Goal: Task Accomplishment & Management: Manage account settings

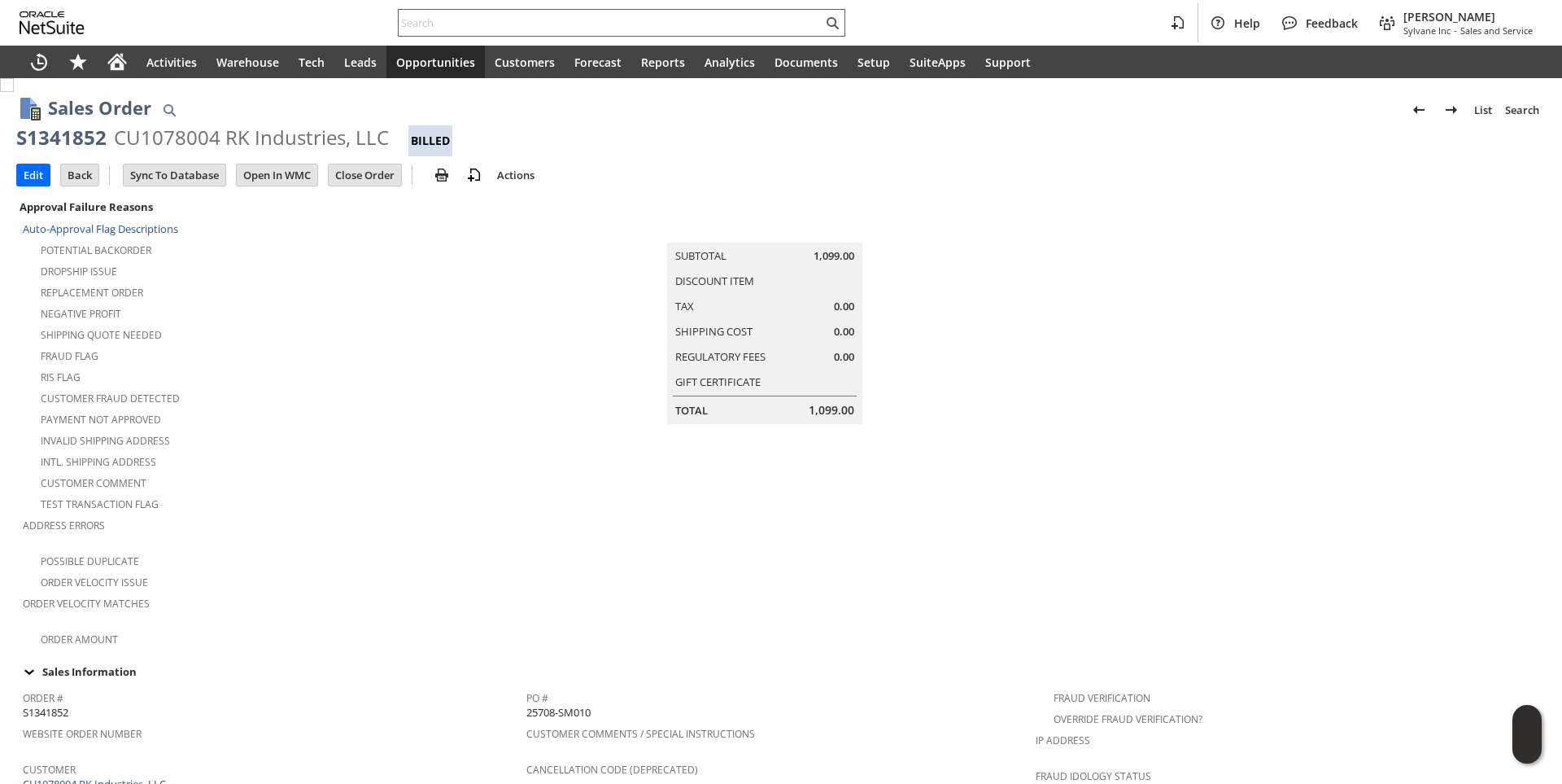
click at [453, 28] on input "text" at bounding box center [610, 23] width 424 height 20
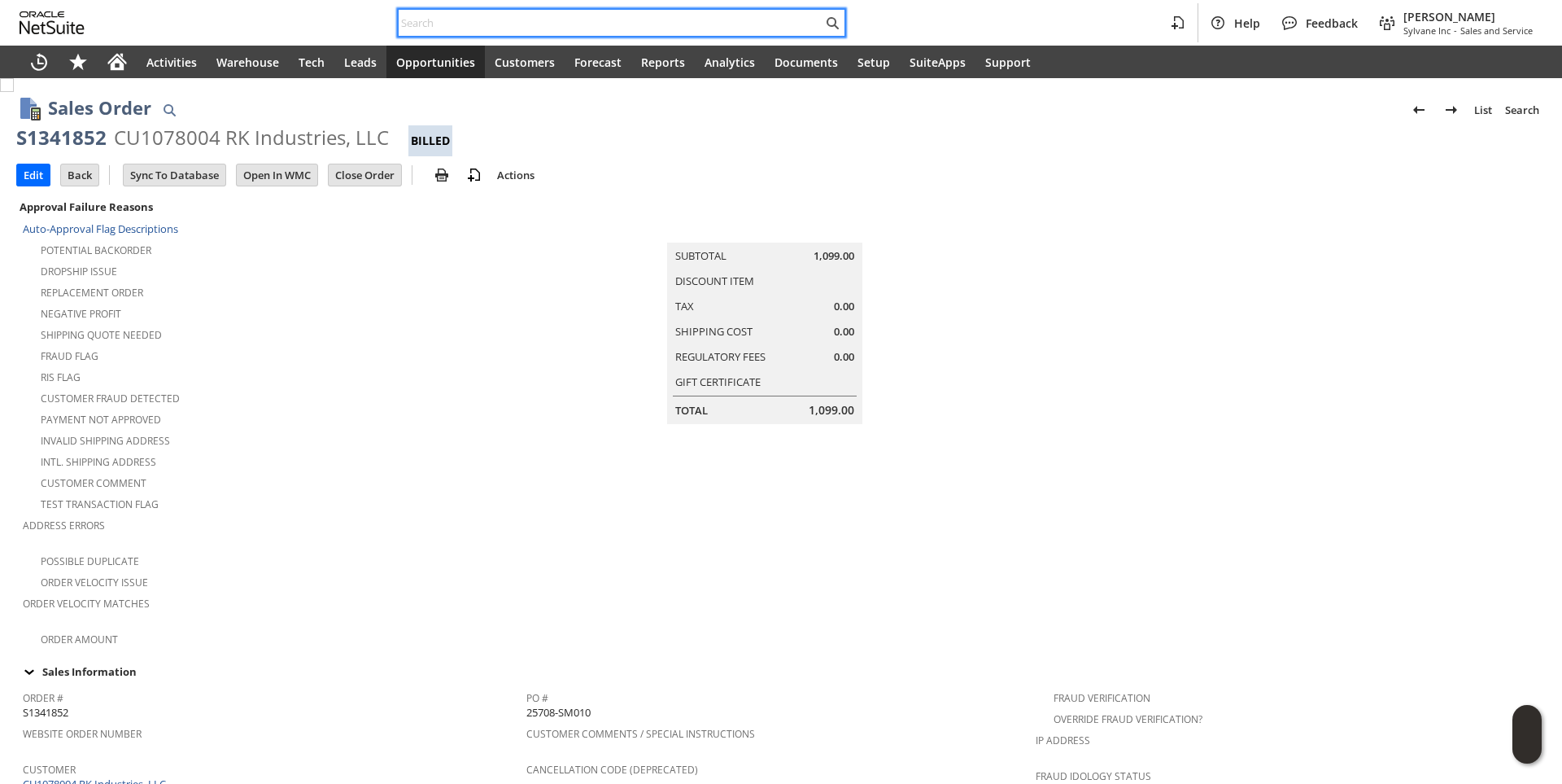
paste input "7867020183"
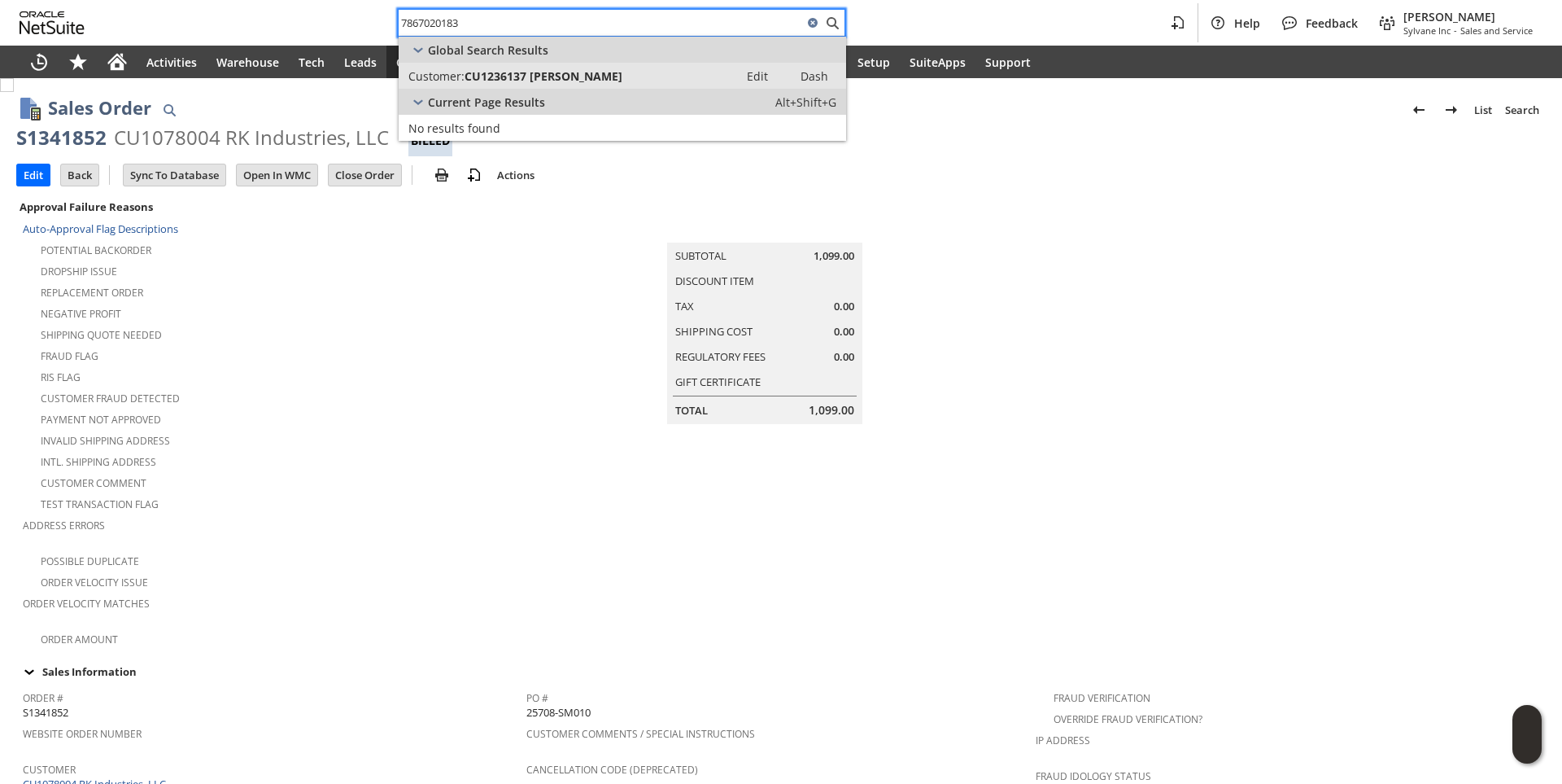
type input "7867020183"
click at [486, 78] on span "CU1236137 brayan baez" at bounding box center [543, 76] width 158 height 16
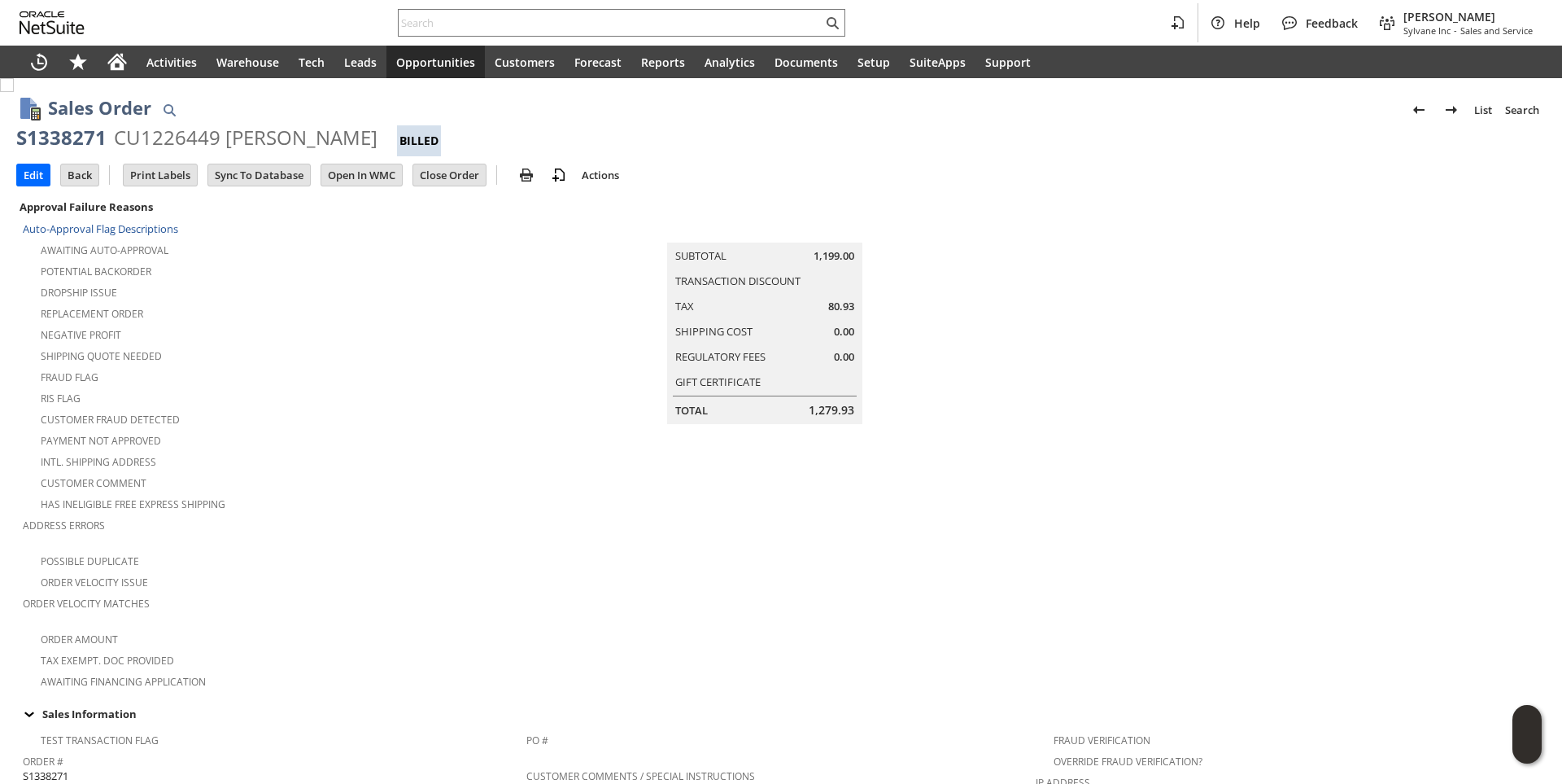
drag, startPoint x: 224, startPoint y: 136, endPoint x: 411, endPoint y: 141, distance: 187.1
click at [378, 141] on div "CU1226449 [PERSON_NAME]" at bounding box center [246, 138] width 263 height 26
copy div "[PERSON_NAME]"
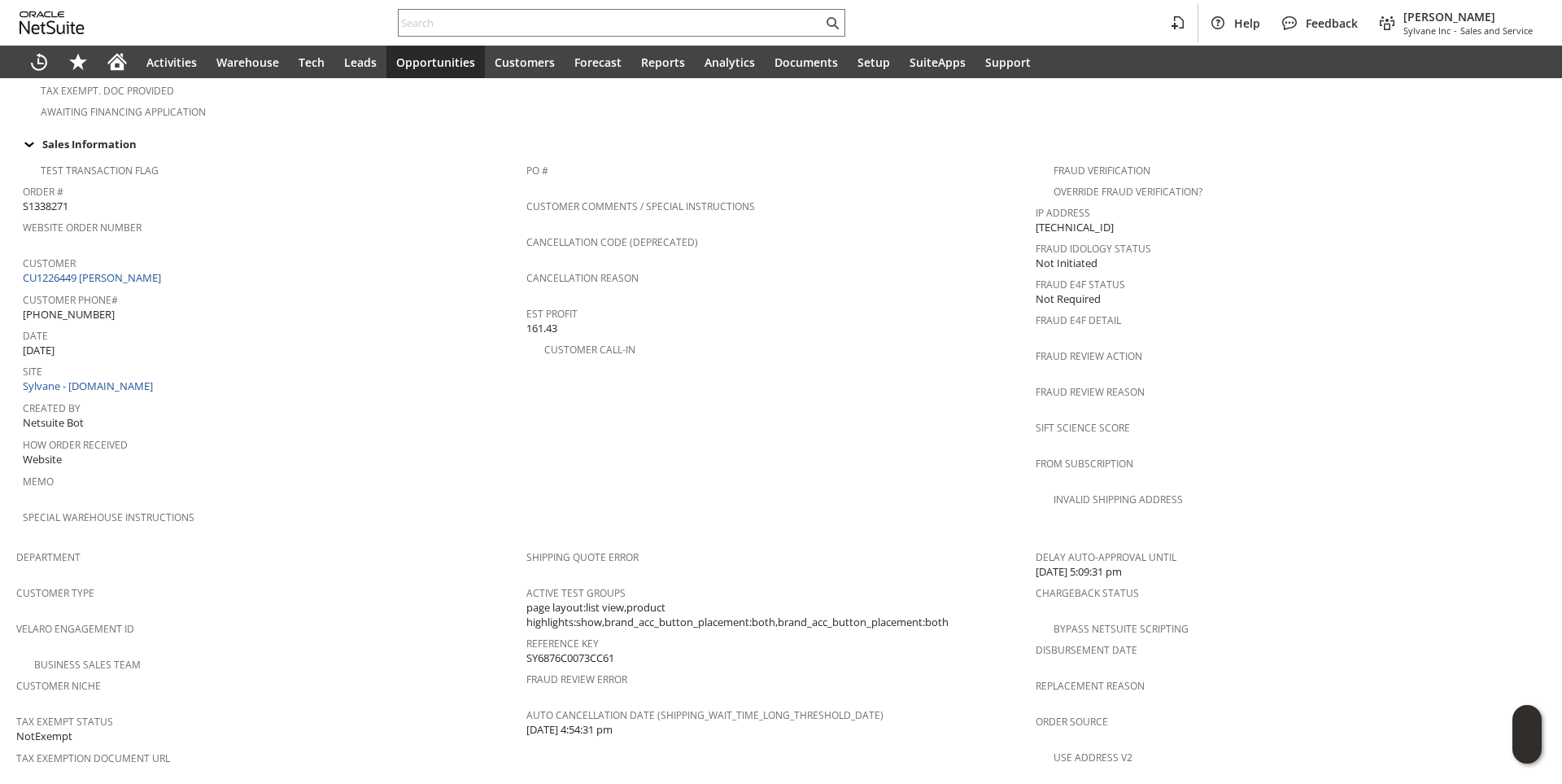
scroll to position [932, 0]
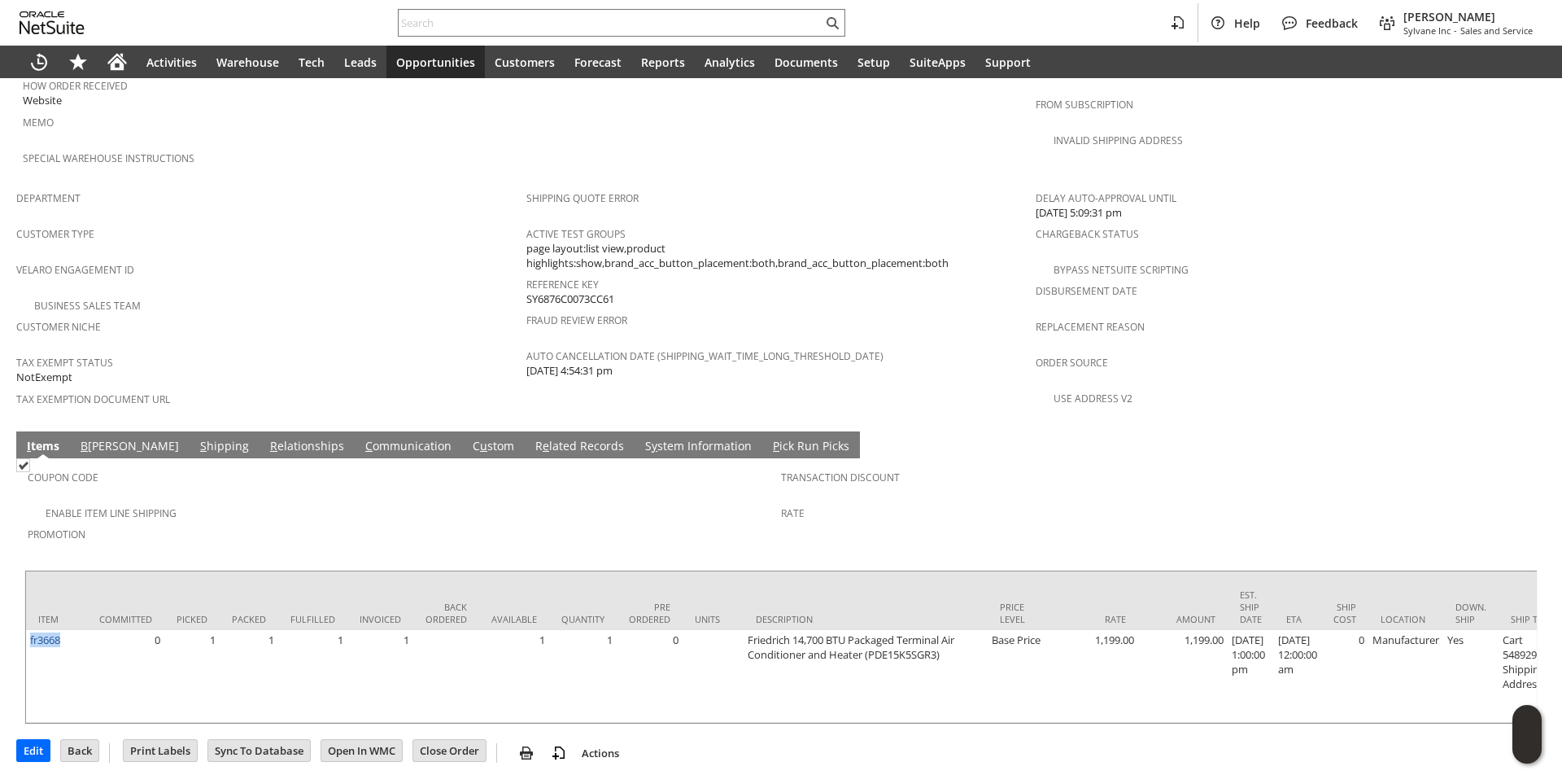
click at [196, 437] on link "S hipping" at bounding box center [224, 446] width 57 height 18
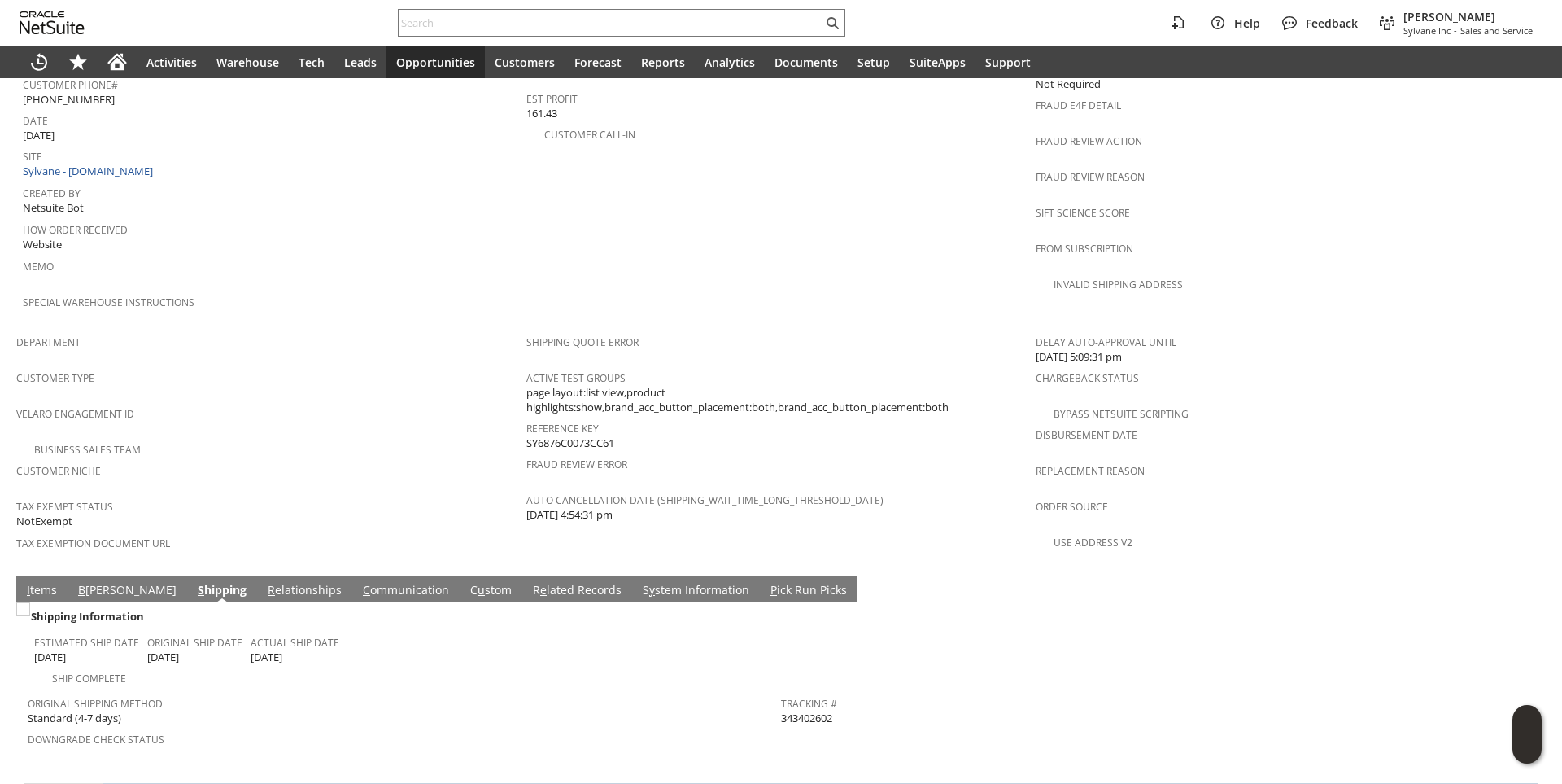
scroll to position [874, 0]
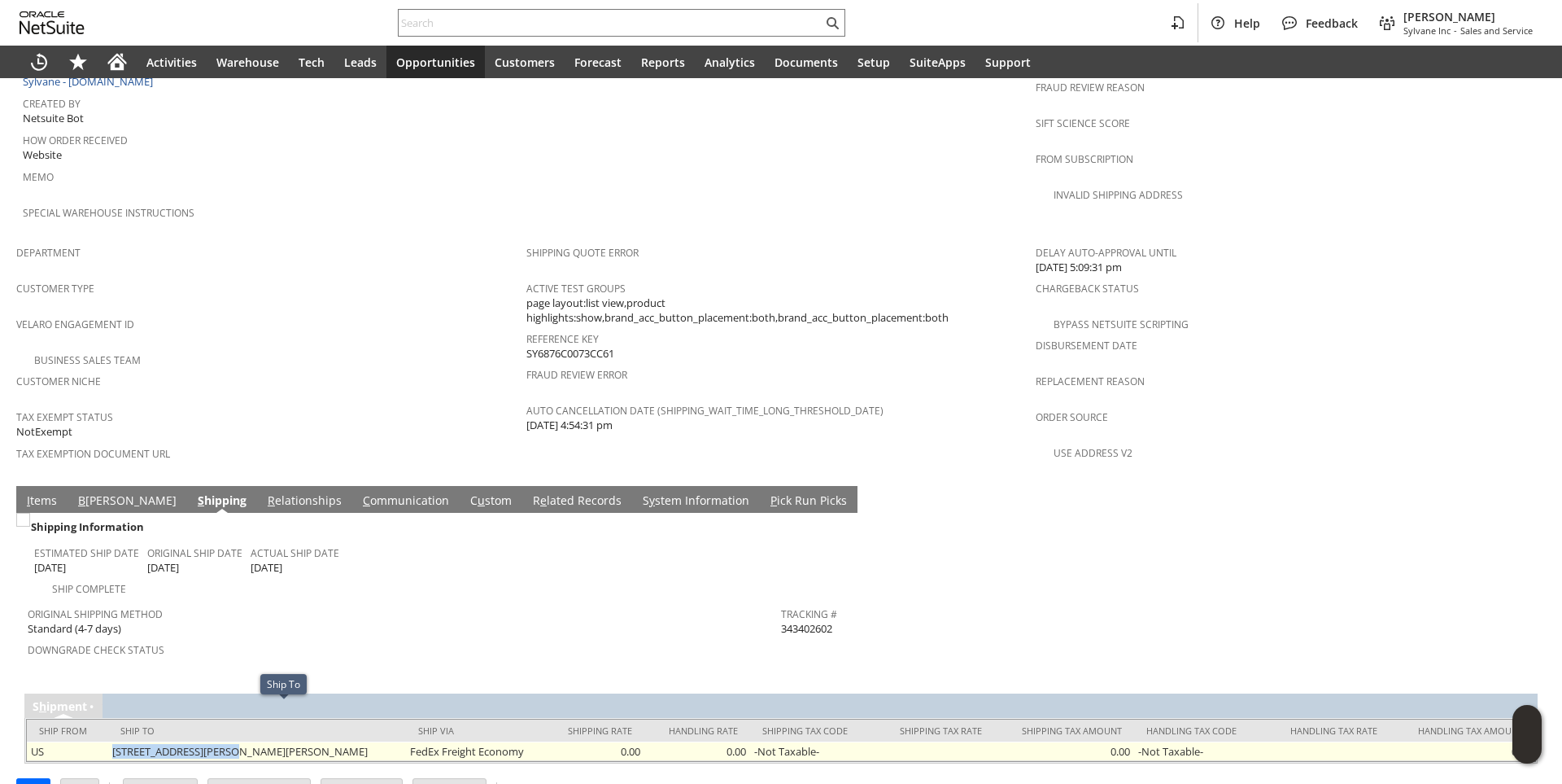
drag, startPoint x: 106, startPoint y: 716, endPoint x: 243, endPoint y: 717, distance: 137.0
click at [243, 742] on td "[STREET_ADDRESS][PERSON_NAME][PERSON_NAME]" at bounding box center [256, 751] width 297 height 20
copy td "[STREET_ADDRESS][PERSON_NAME]"
click at [270, 742] on td "[STREET_ADDRESS][PERSON_NAME][PERSON_NAME]" at bounding box center [256, 751] width 297 height 20
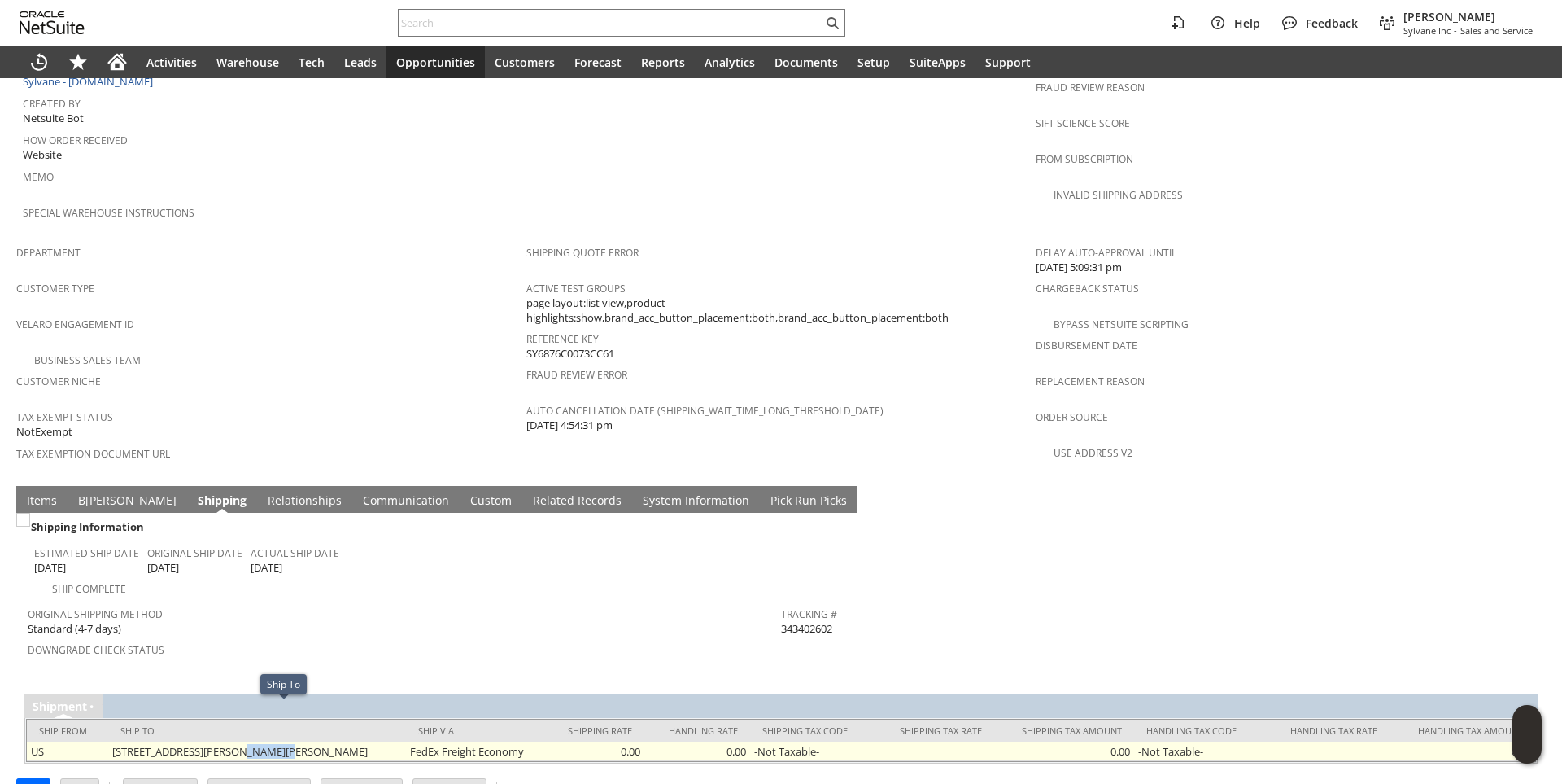
copy td "[PERSON_NAME]"
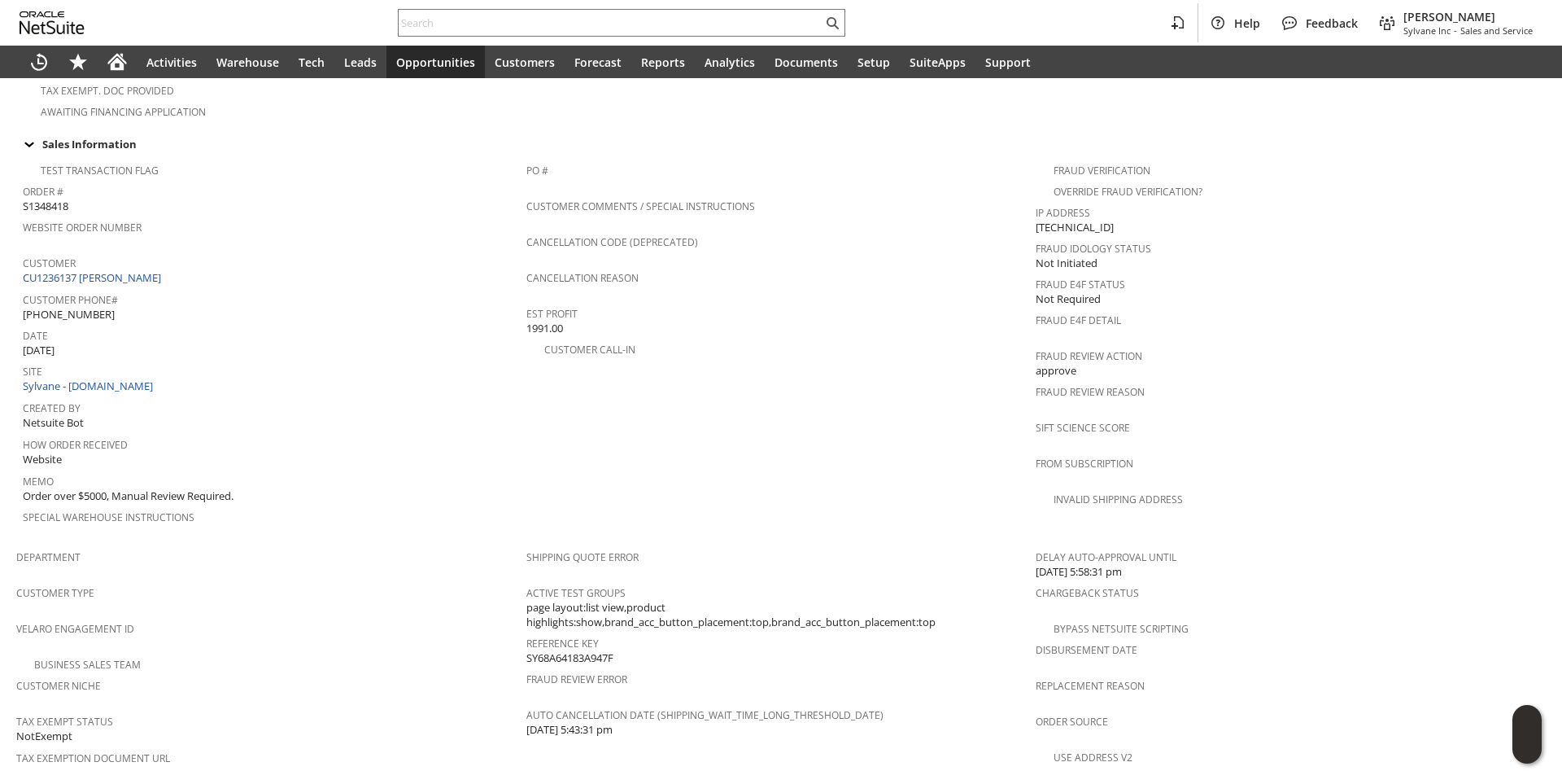
scroll to position [873, 0]
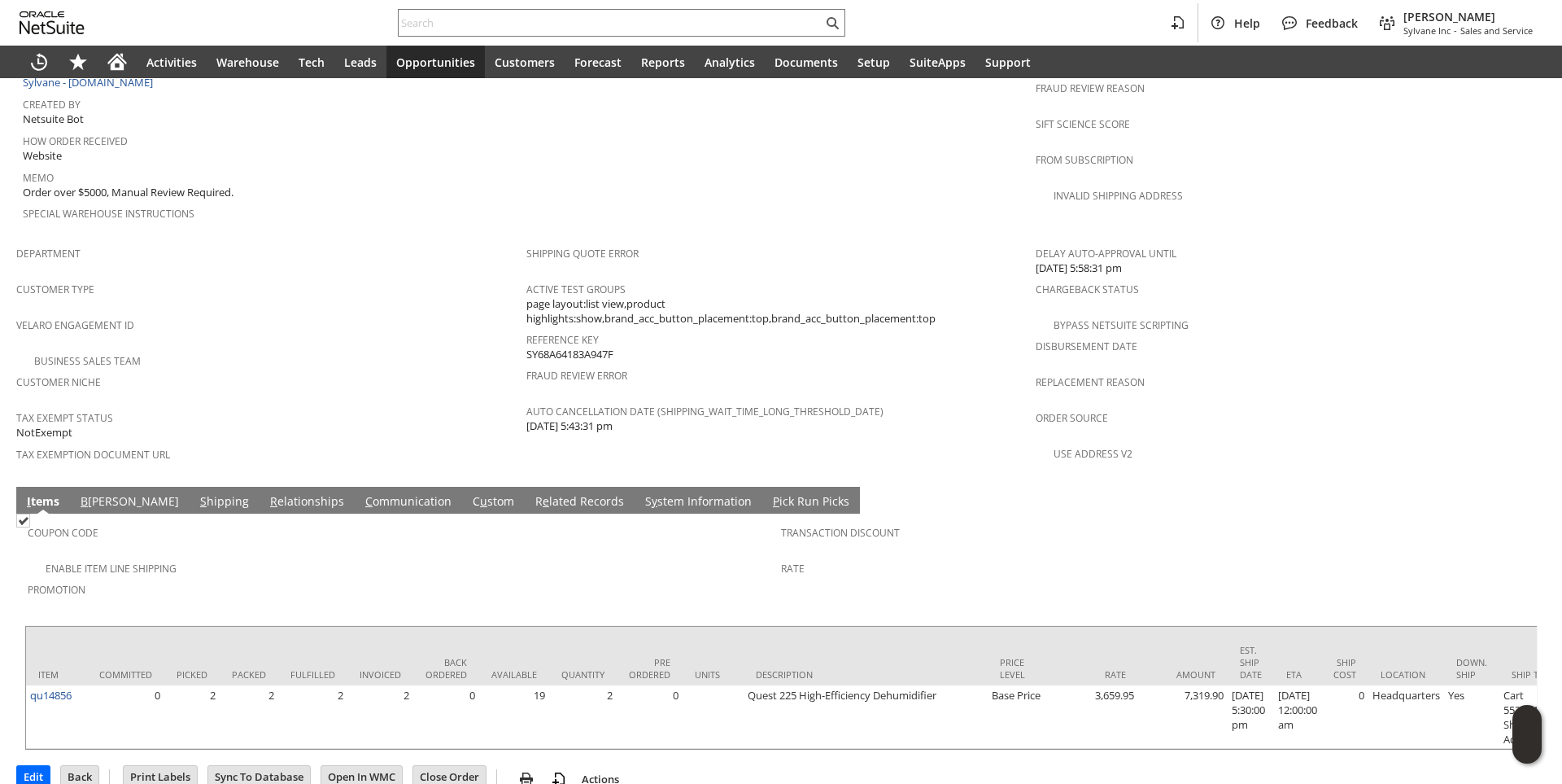
click at [196, 493] on link "S hipping" at bounding box center [224, 502] width 57 height 18
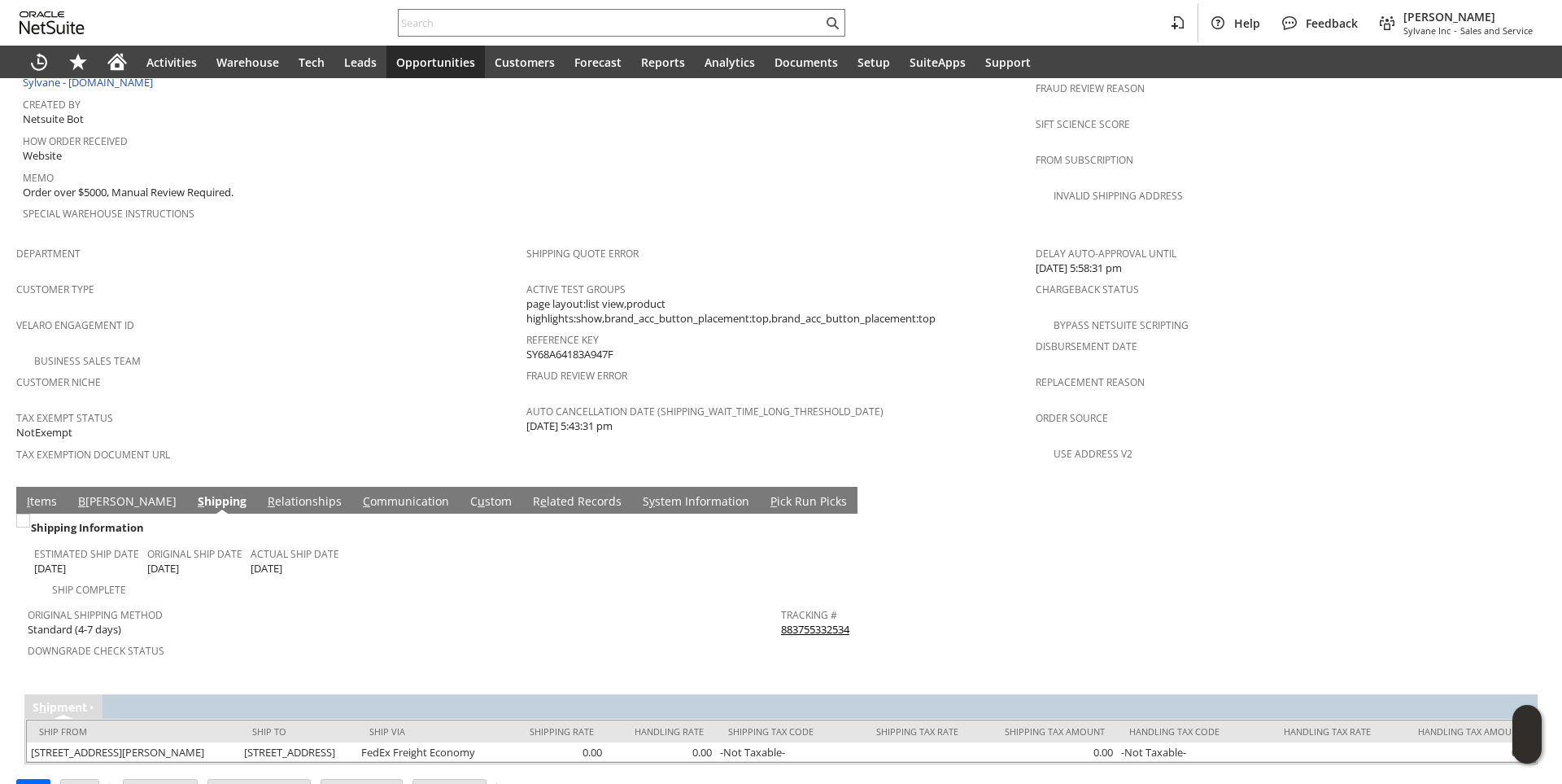
click at [43, 493] on link "I tems" at bounding box center [42, 502] width 38 height 18
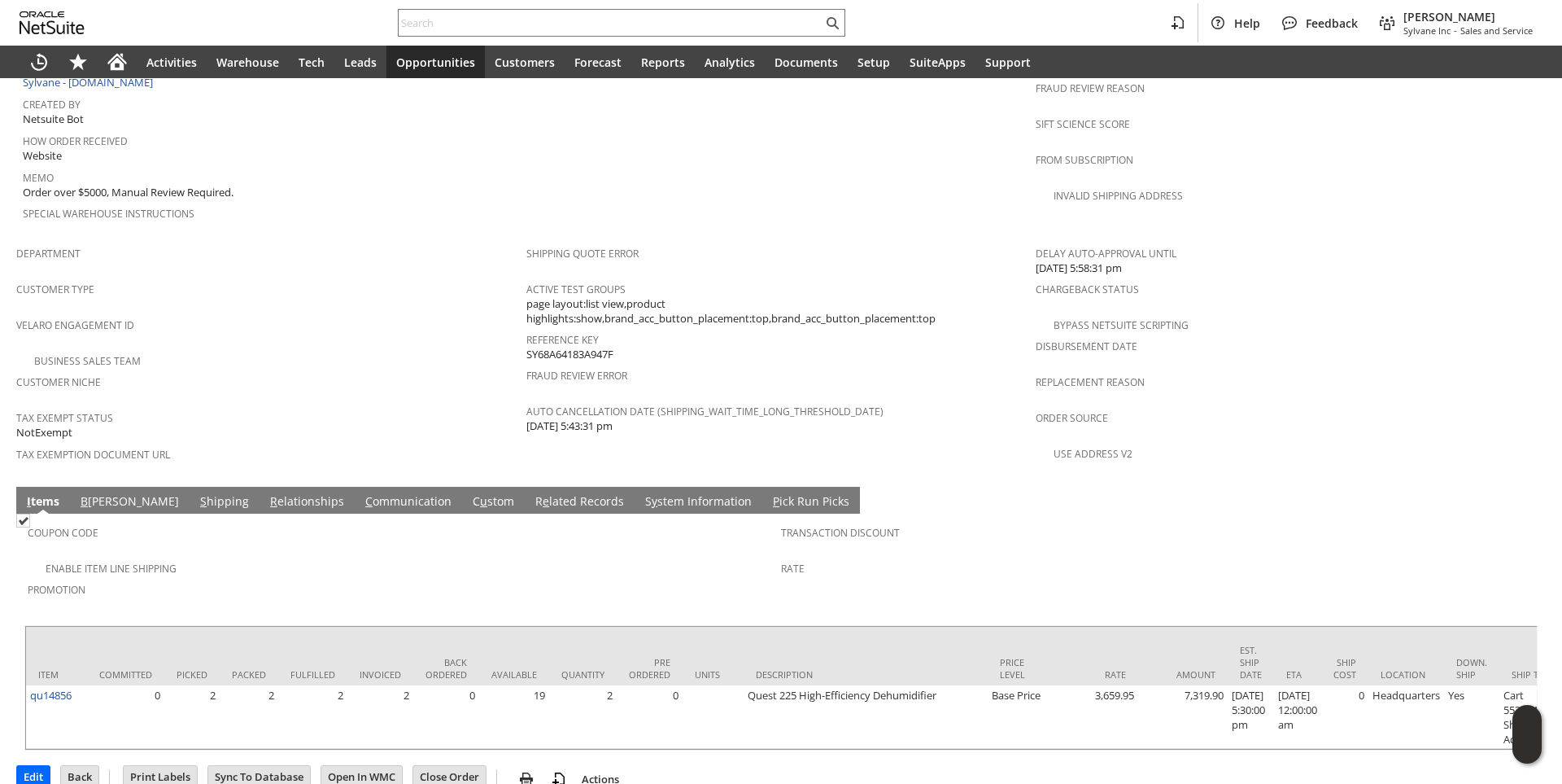
click at [196, 493] on link "S hipping" at bounding box center [224, 502] width 57 height 18
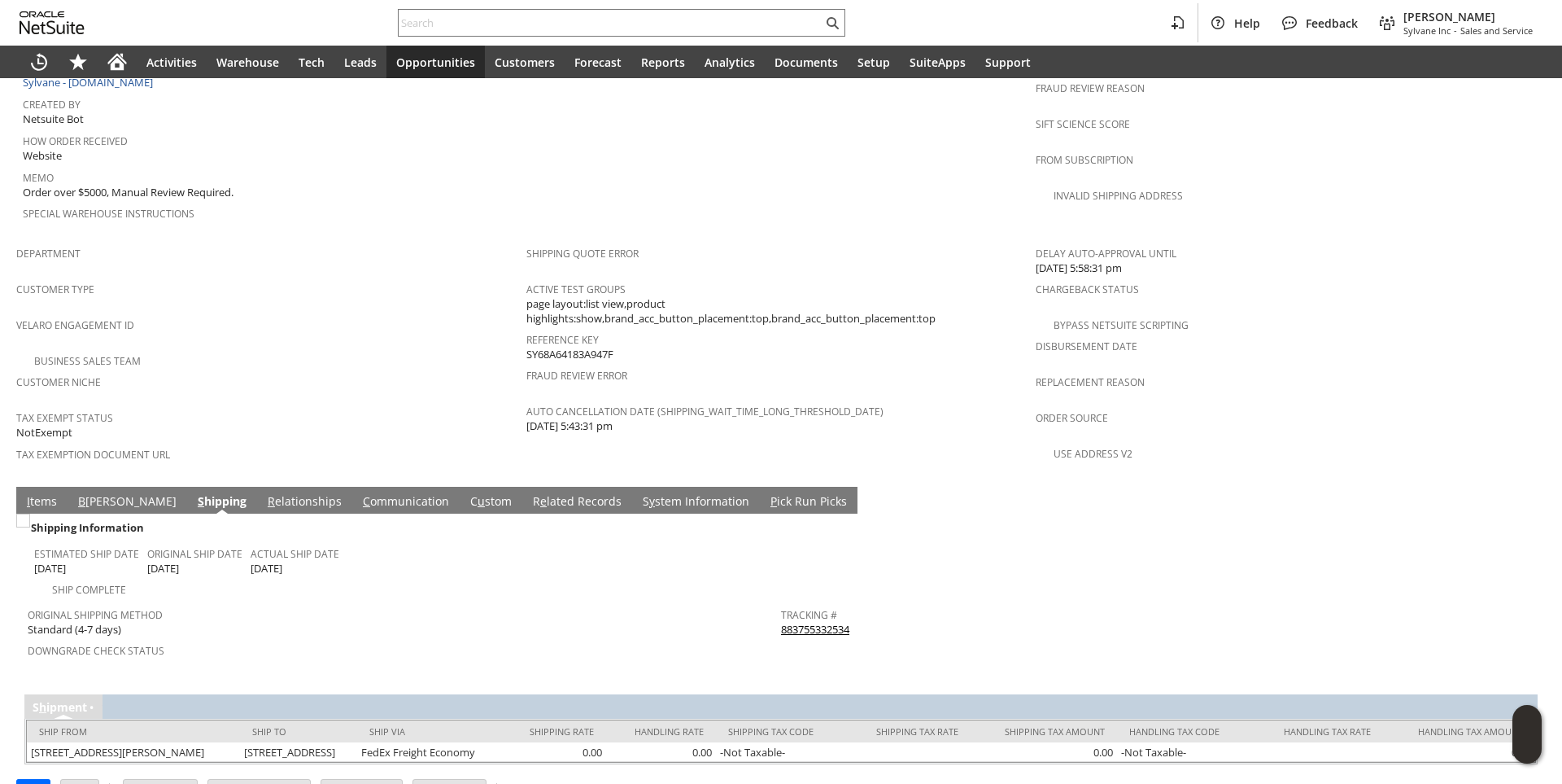
click at [463, 603] on div "Original Shipping Method Standard (4-7 days)" at bounding box center [400, 619] width 745 height 34
click at [359, 493] on link "C ommunication" at bounding box center [405, 502] width 94 height 18
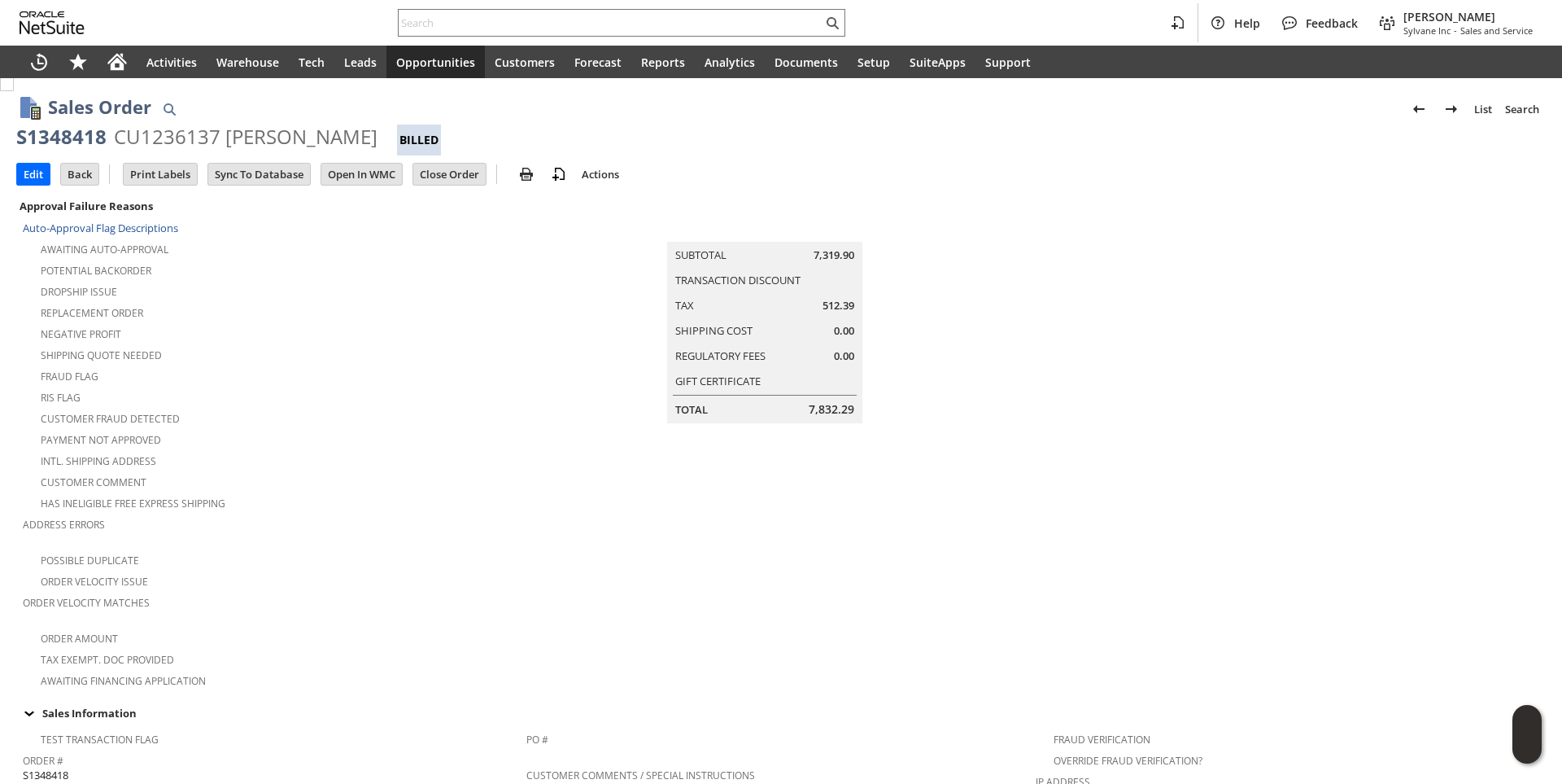
scroll to position [0, 0]
drag, startPoint x: 18, startPoint y: 134, endPoint x: 331, endPoint y: 144, distance: 313.2
click at [331, 144] on div "S1348418 CU1236137 brayan baez Billed" at bounding box center [781, 140] width 1530 height 32
copy div "S1348418 CU1236137 brayan baez"
